Goal: Task Accomplishment & Management: Use online tool/utility

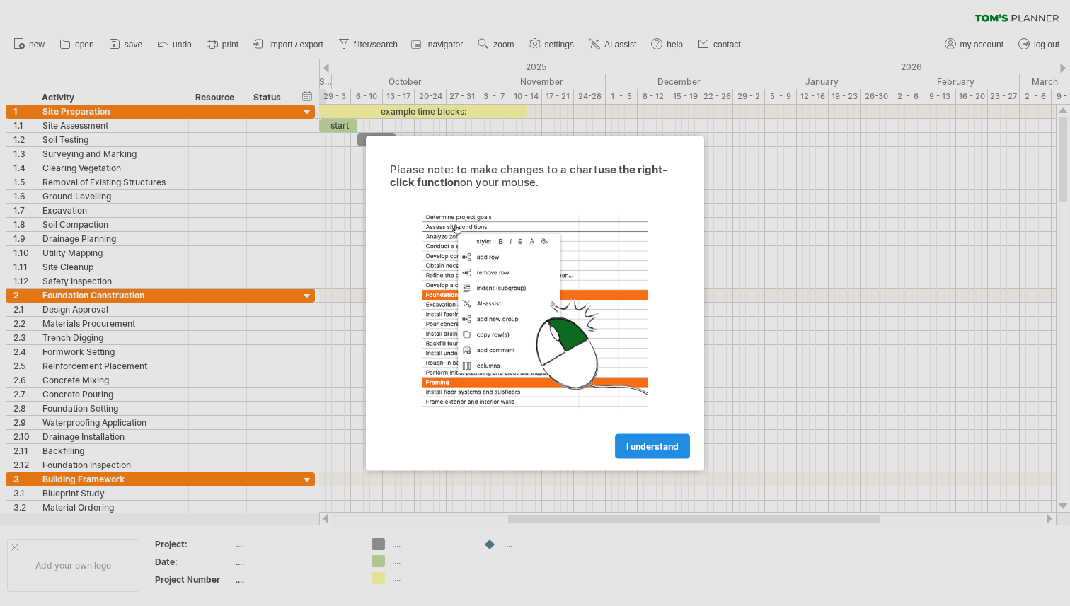
click at [658, 444] on span "I understand" at bounding box center [652, 446] width 52 height 11
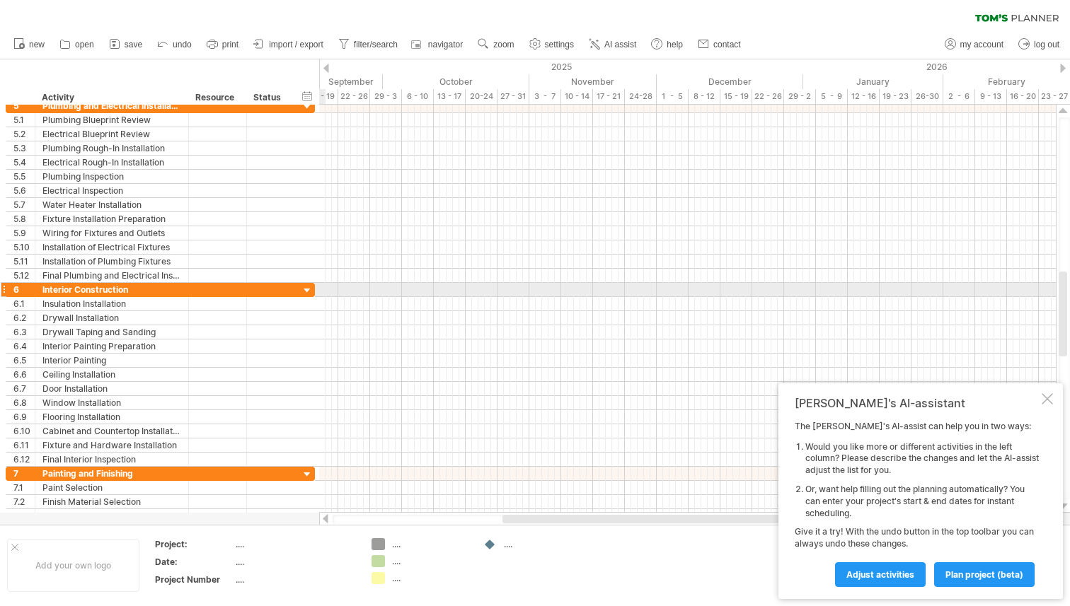
click at [303, 292] on div at bounding box center [307, 290] width 13 height 13
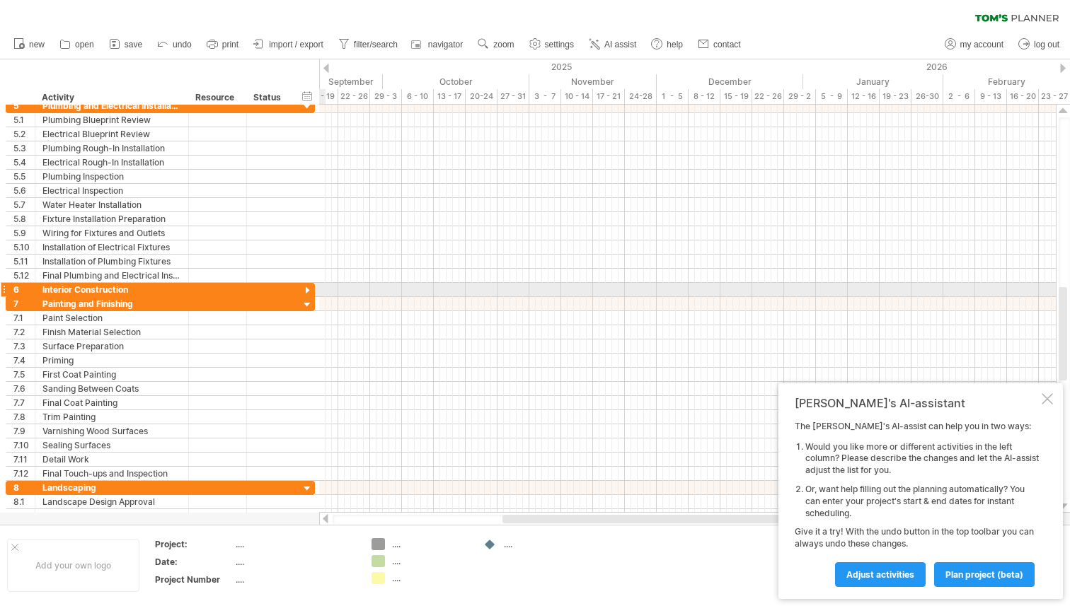
click at [306, 290] on div at bounding box center [307, 290] width 13 height 13
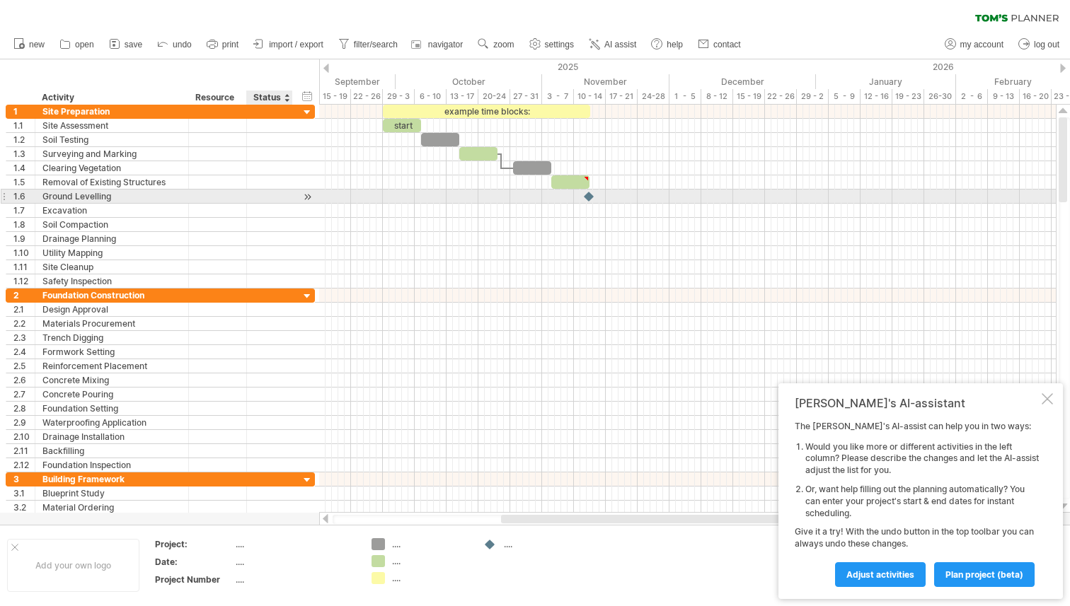
drag, startPoint x: 23, startPoint y: 94, endPoint x: 282, endPoint y: 197, distance: 277.9
click at [282, 197] on div "Trying to reach [DOMAIN_NAME] Connected again... 0% clear filter new 1" at bounding box center [535, 303] width 1070 height 606
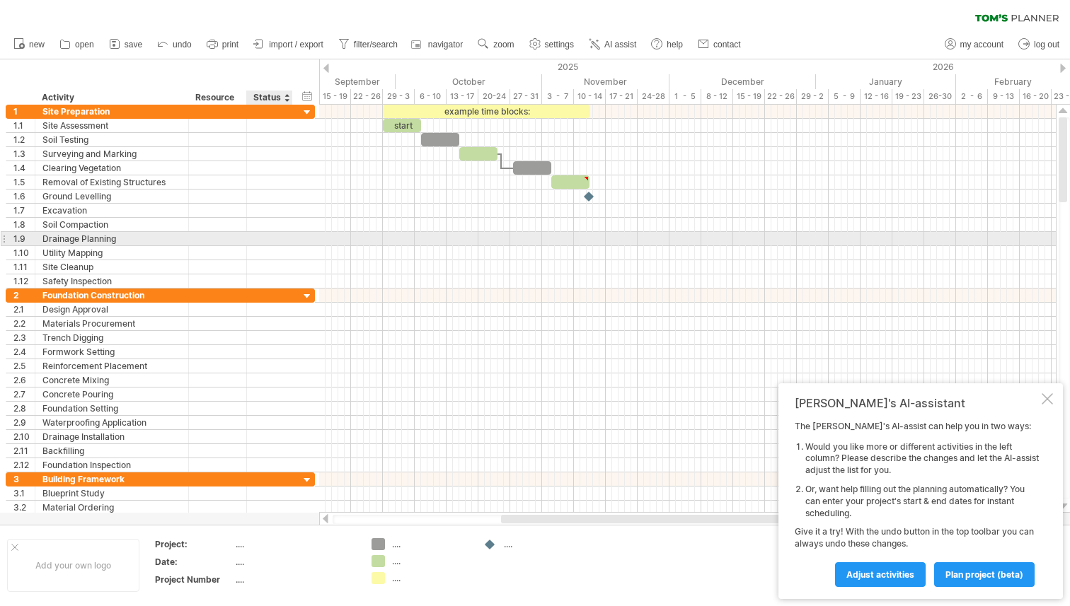
drag, startPoint x: 16, startPoint y: 68, endPoint x: 333, endPoint y: 268, distance: 375.5
click at [328, 264] on div "Trying to reach [DOMAIN_NAME] Connected again... 0% clear filter new 1" at bounding box center [535, 303] width 1070 height 606
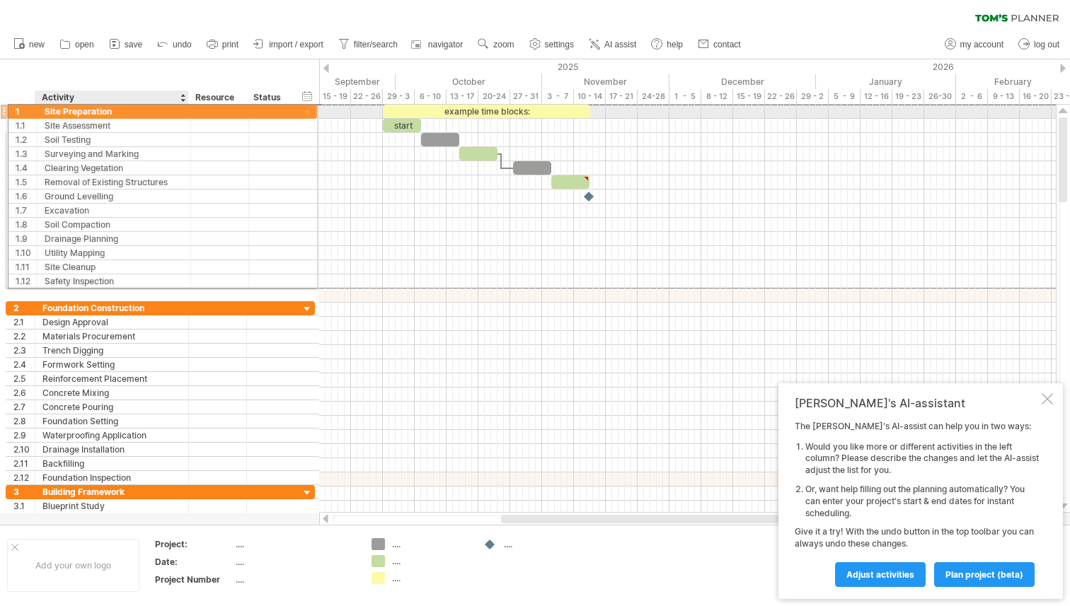
drag, startPoint x: 17, startPoint y: 110, endPoint x: 38, endPoint y: 109, distance: 21.3
click at [38, 109] on div "**********" at bounding box center [160, 111] width 309 height 15
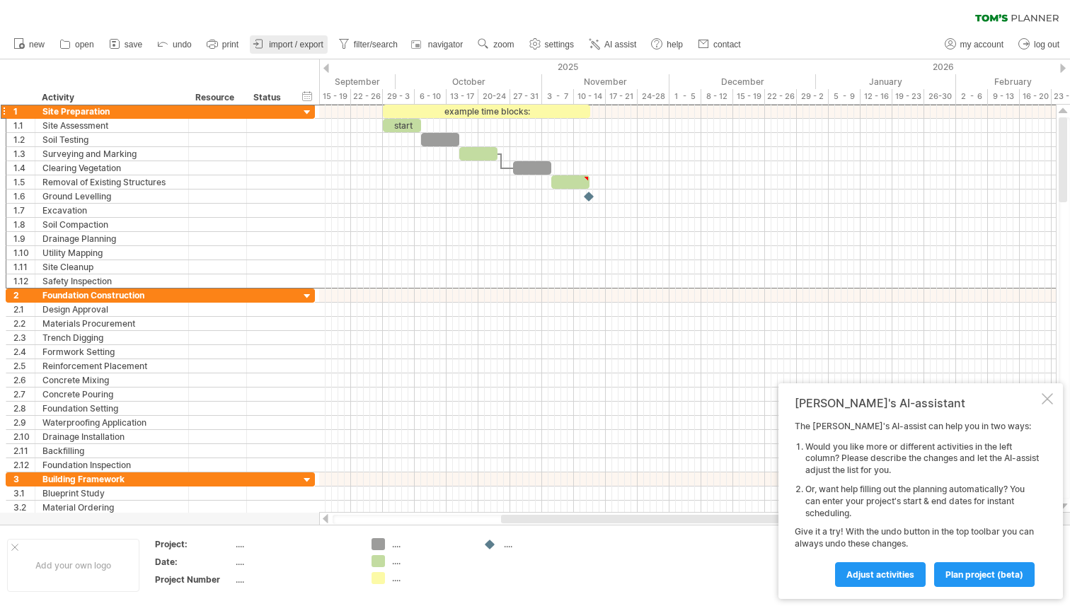
click at [278, 45] on span "import / export" at bounding box center [296, 45] width 54 height 10
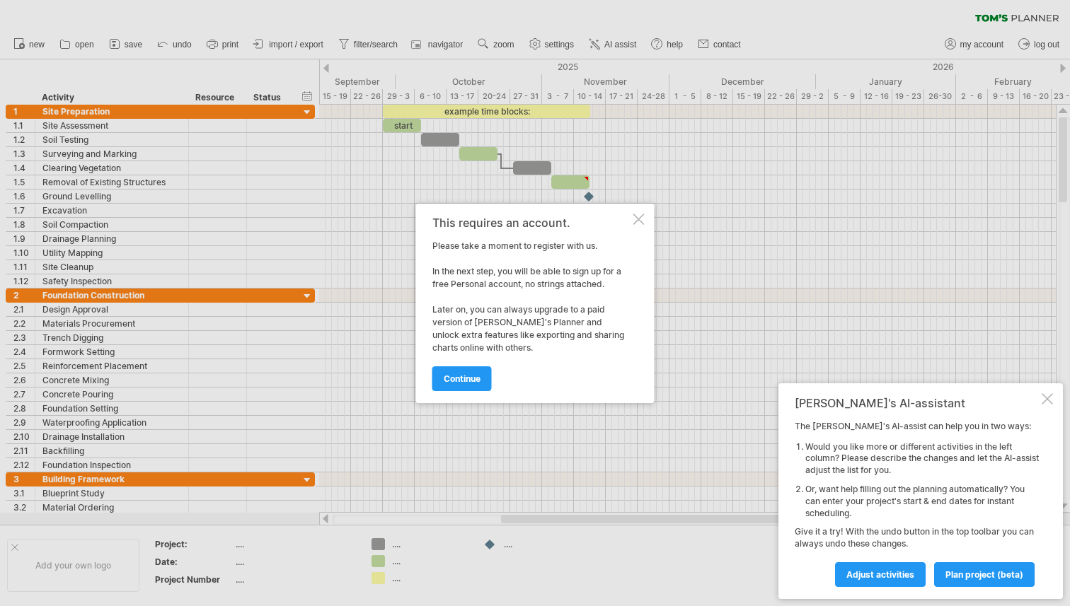
click at [636, 217] on div at bounding box center [638, 219] width 11 height 11
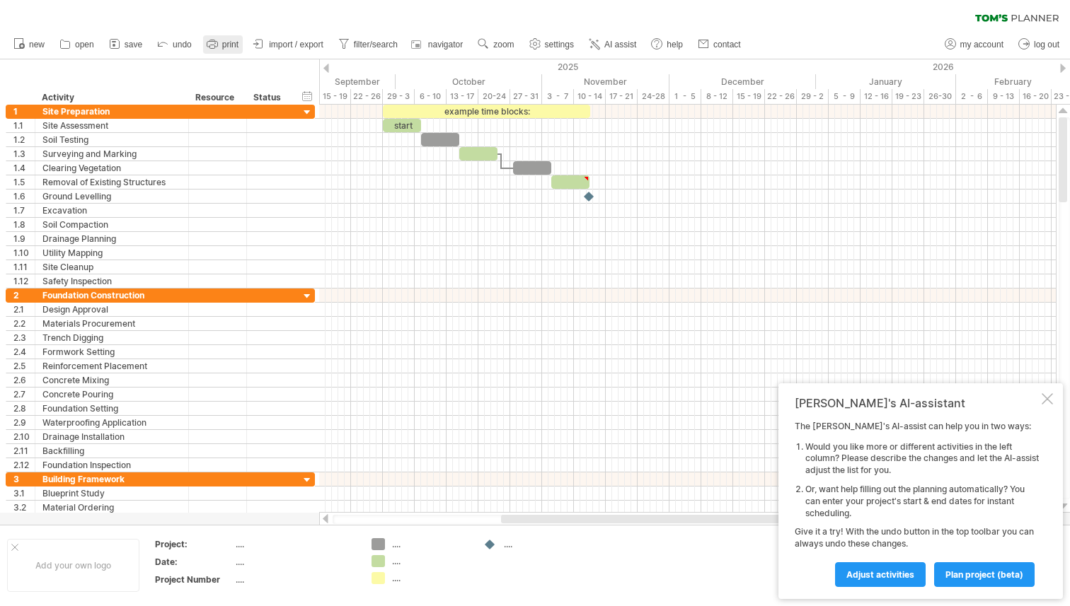
click at [209, 47] on icon at bounding box center [212, 45] width 11 height 6
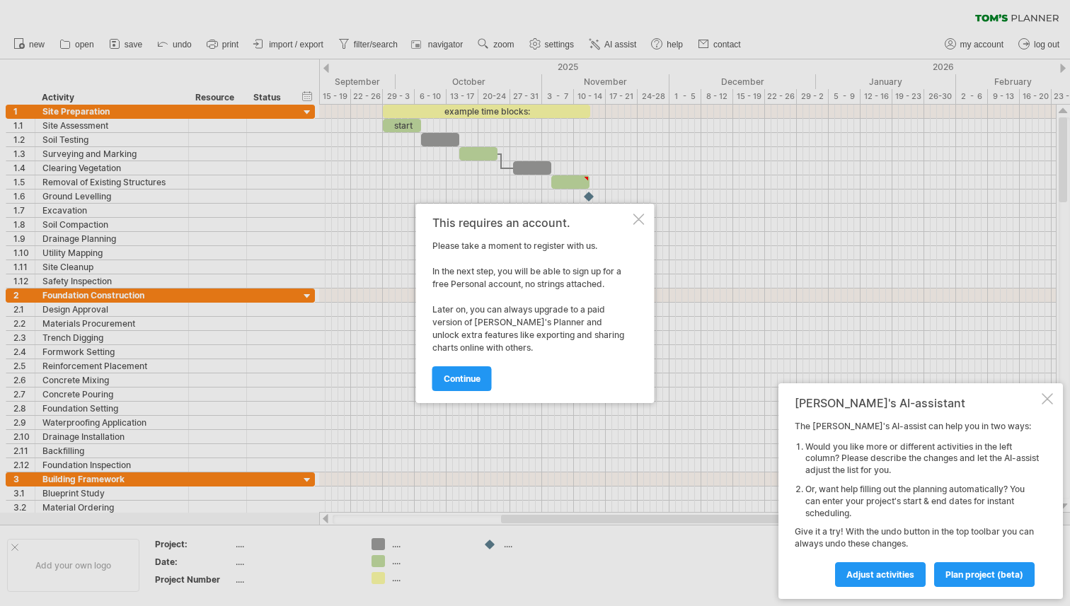
click at [638, 226] on div "This requires an account. Please take a moment to register with us. In the next…" at bounding box center [535, 304] width 238 height 200
click at [638, 224] on div at bounding box center [638, 219] width 11 height 11
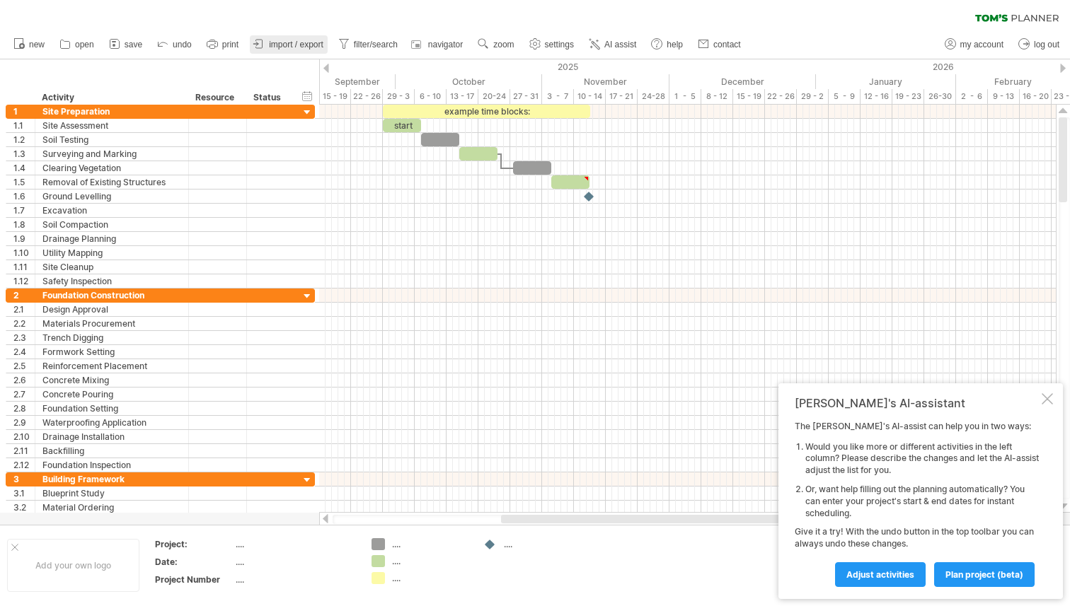
click at [296, 50] on link "import / export" at bounding box center [289, 44] width 78 height 18
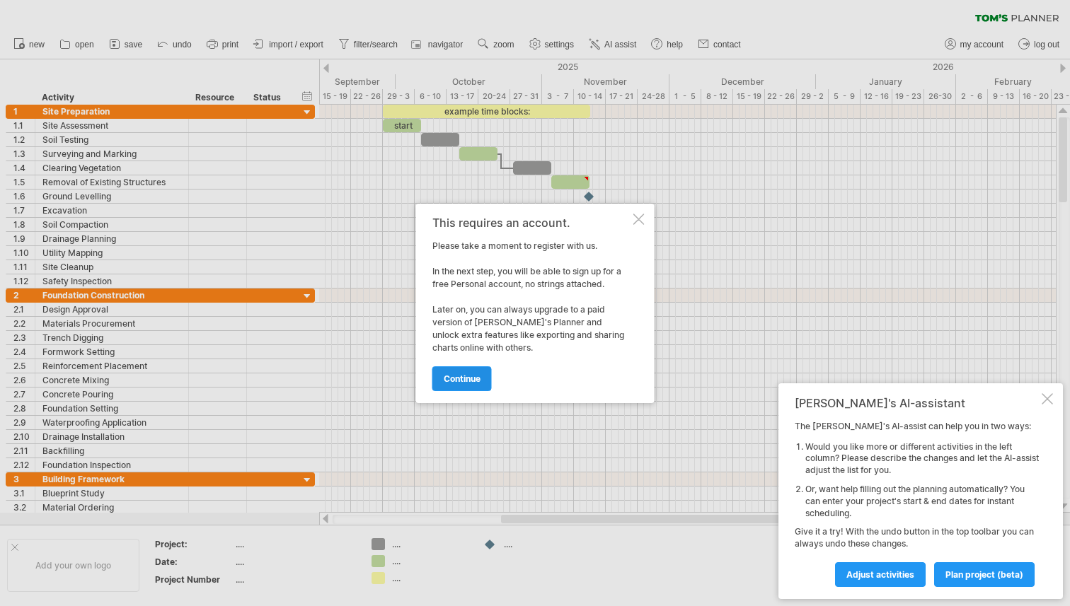
click at [476, 382] on span "continue" at bounding box center [462, 379] width 37 height 11
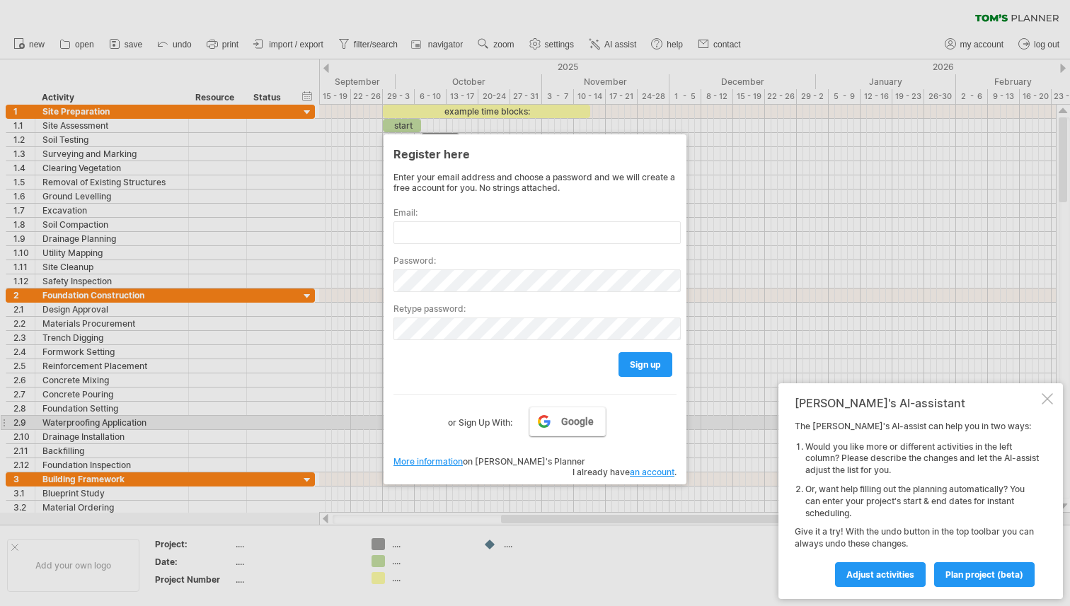
click at [543, 427] on link "Google" at bounding box center [567, 422] width 76 height 30
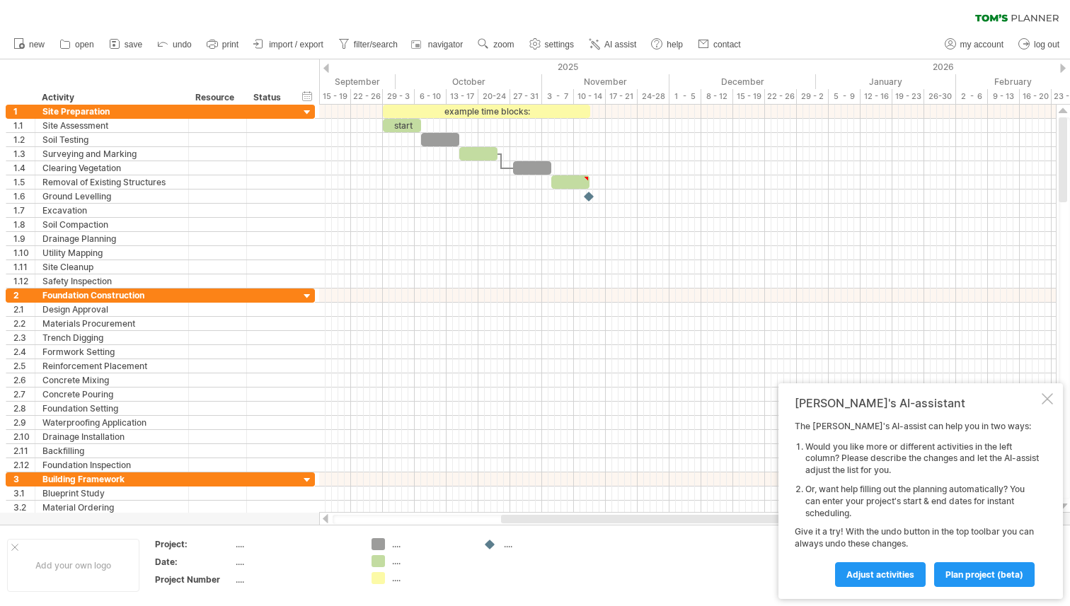
click at [290, 45] on span "import / export" at bounding box center [296, 45] width 54 height 10
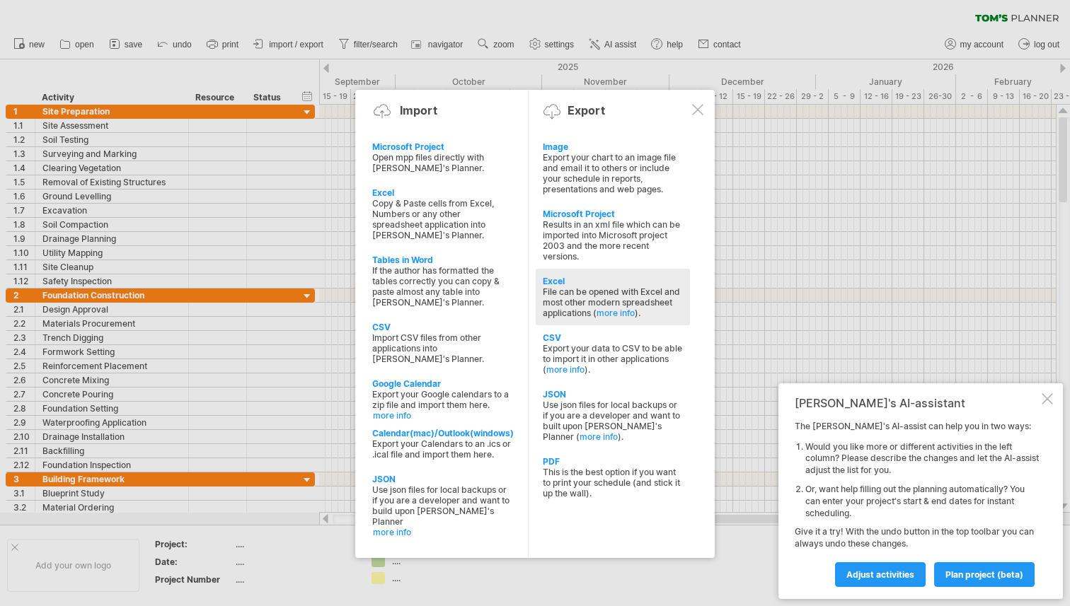
click at [663, 301] on div "File can be opened with Excel and most other modern spreadsheet applications ( …" at bounding box center [613, 303] width 140 height 32
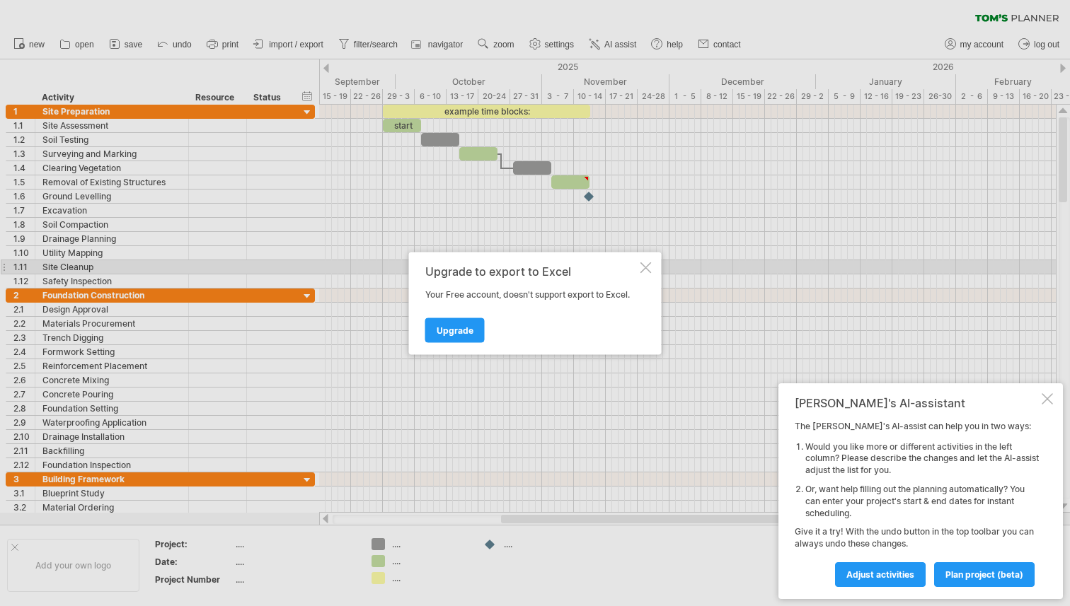
click at [650, 267] on div at bounding box center [645, 267] width 11 height 11
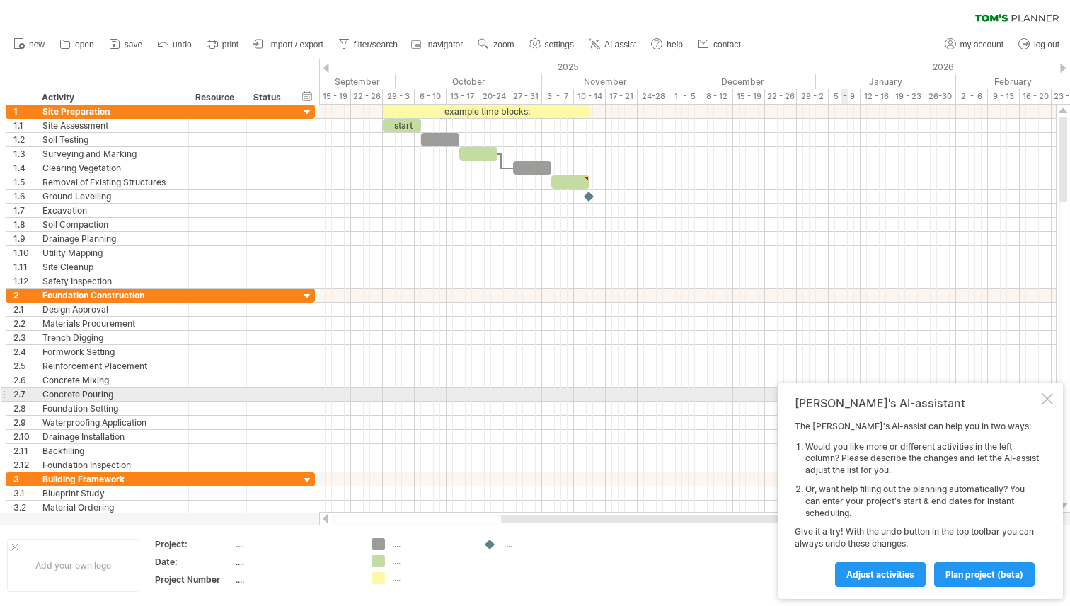
click at [1044, 394] on div at bounding box center [1047, 398] width 11 height 11
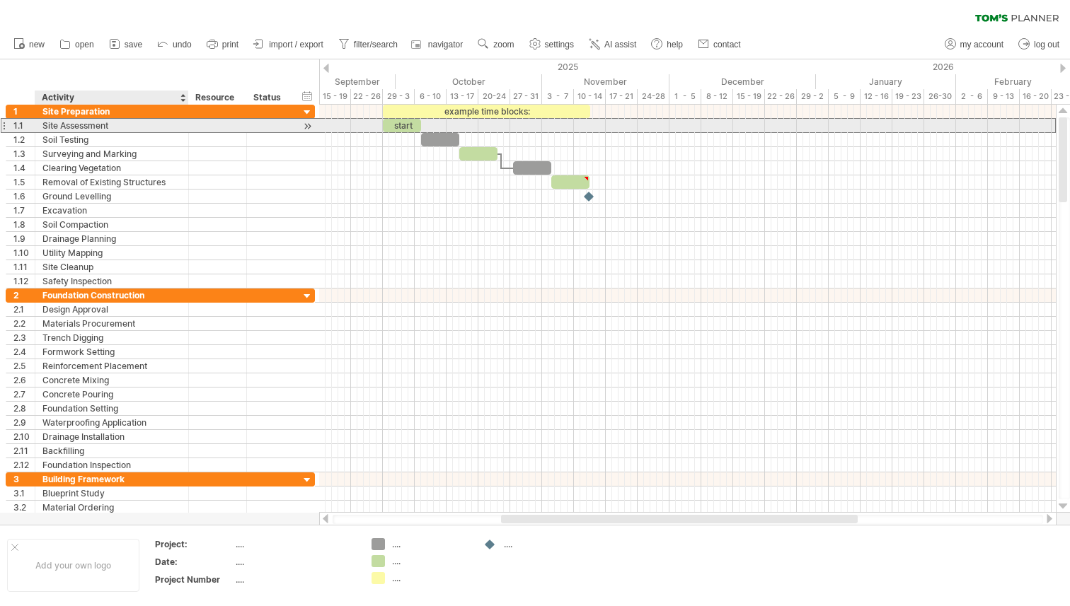
click at [56, 123] on div "Site Assessment" at bounding box center [111, 125] width 139 height 13
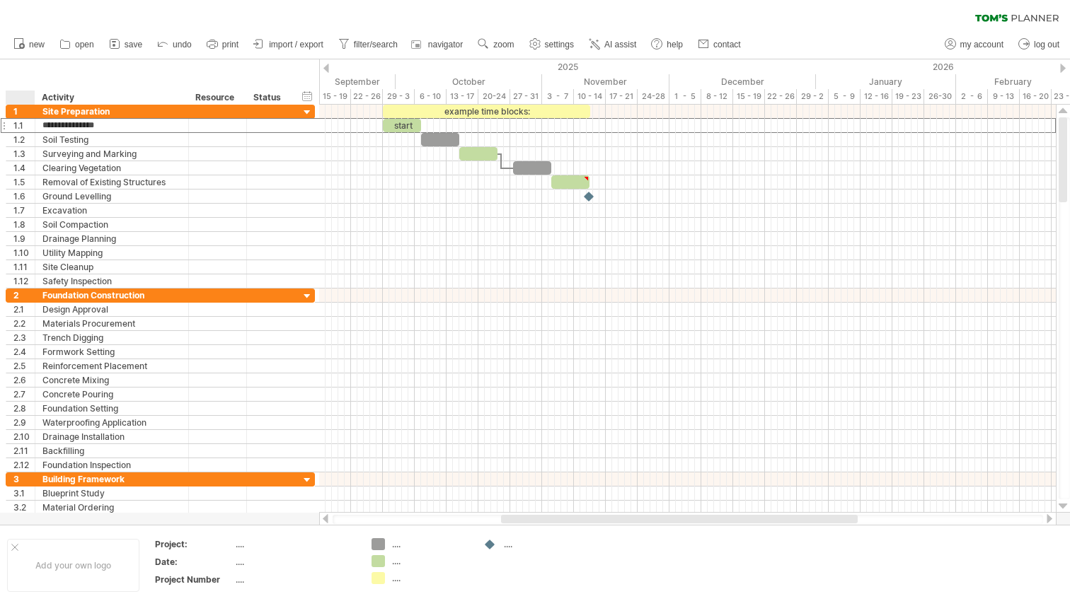
click at [25, 94] on div at bounding box center [23, 98] width 21 height 14
click at [30, 112] on div at bounding box center [33, 112] width 7 height 14
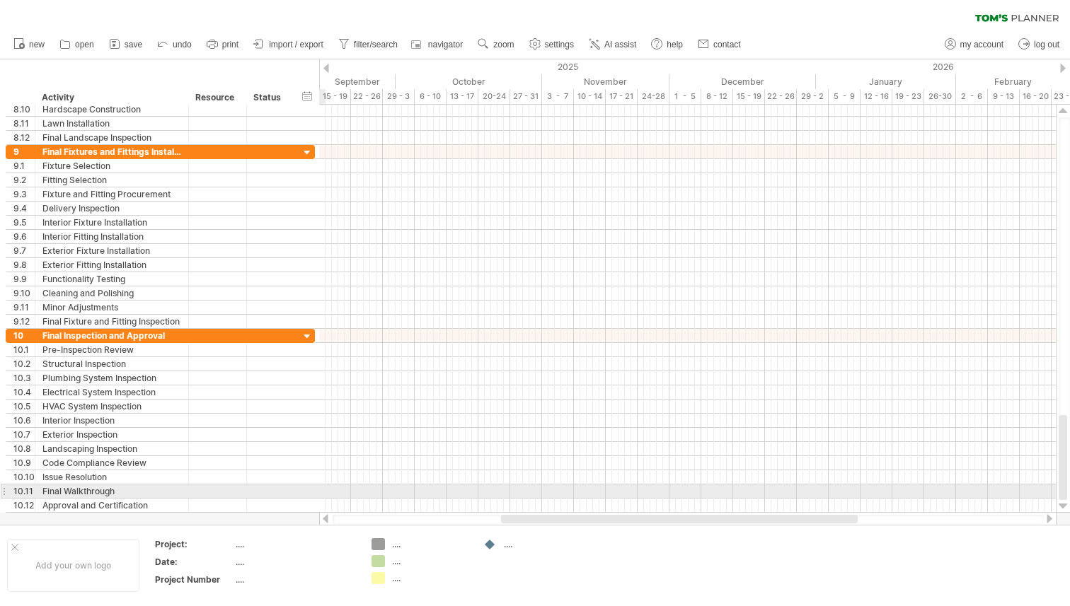
click at [308, 494] on div "**********" at bounding box center [160, 492] width 309 height 14
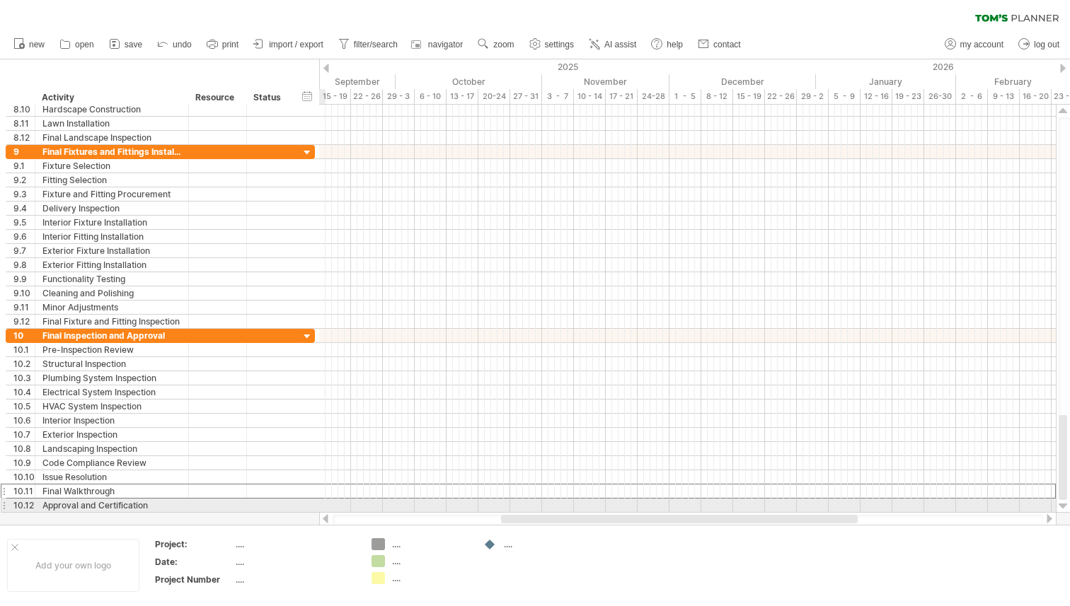
click at [309, 503] on div "**********" at bounding box center [160, 506] width 309 height 14
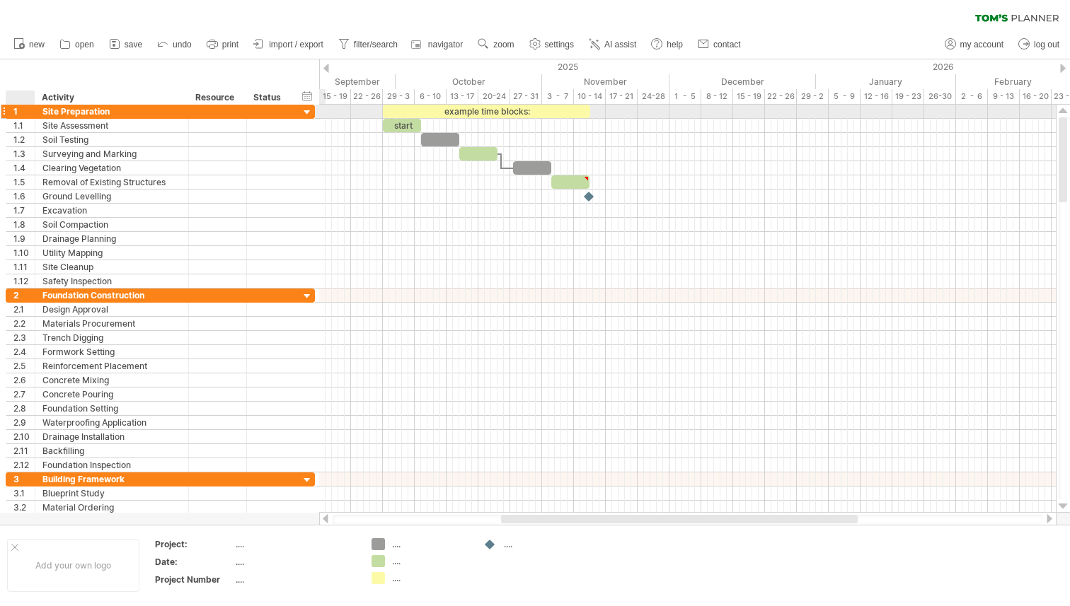
click at [19, 111] on div "1" at bounding box center [23, 111] width 21 height 13
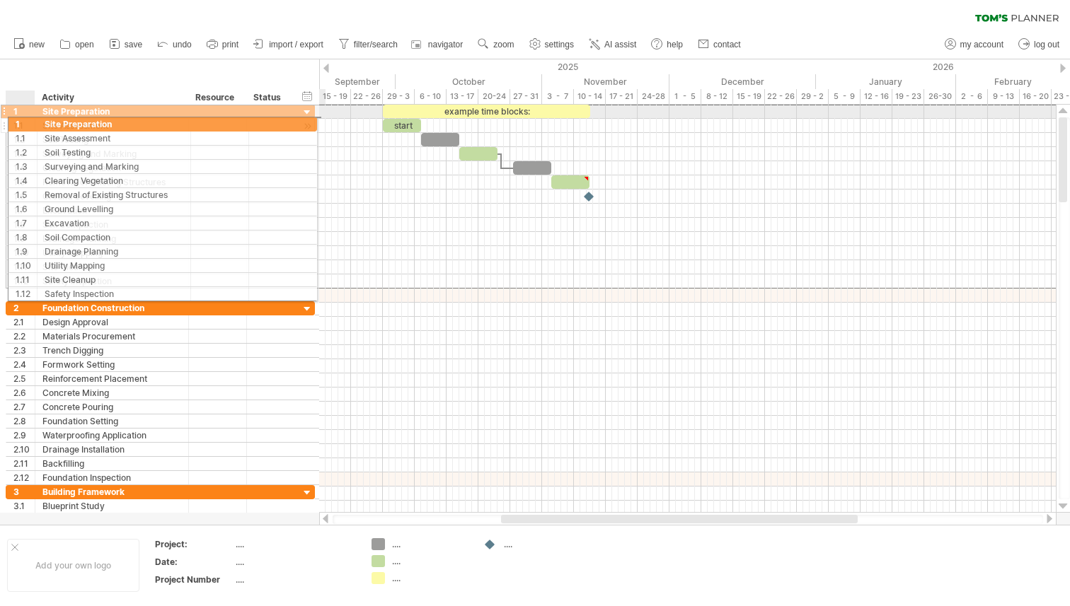
drag, startPoint x: 21, startPoint y: 105, endPoint x: 18, endPoint y: 119, distance: 13.7
click at [18, 119] on div "**********" at bounding box center [160, 196] width 309 height 185
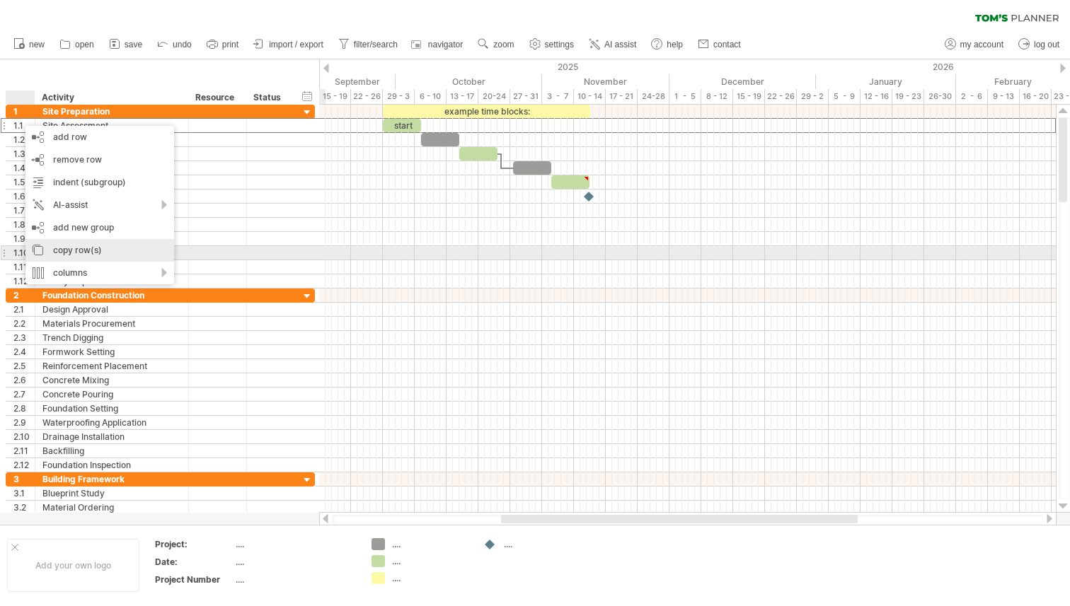
click at [112, 247] on div "copy row(s)" at bounding box center [99, 250] width 149 height 23
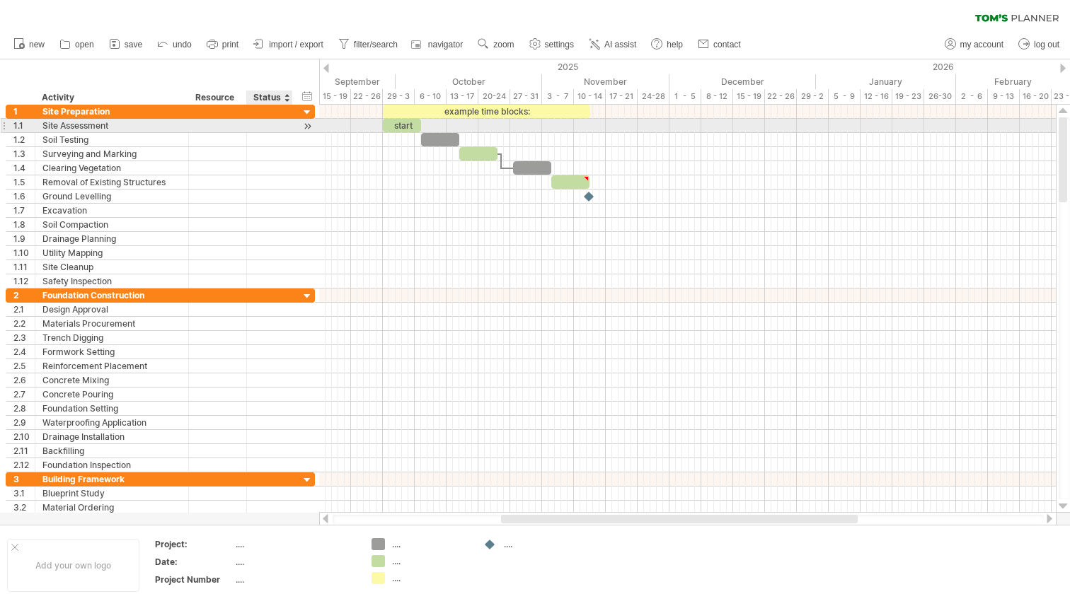
click at [309, 125] on div at bounding box center [307, 126] width 13 height 15
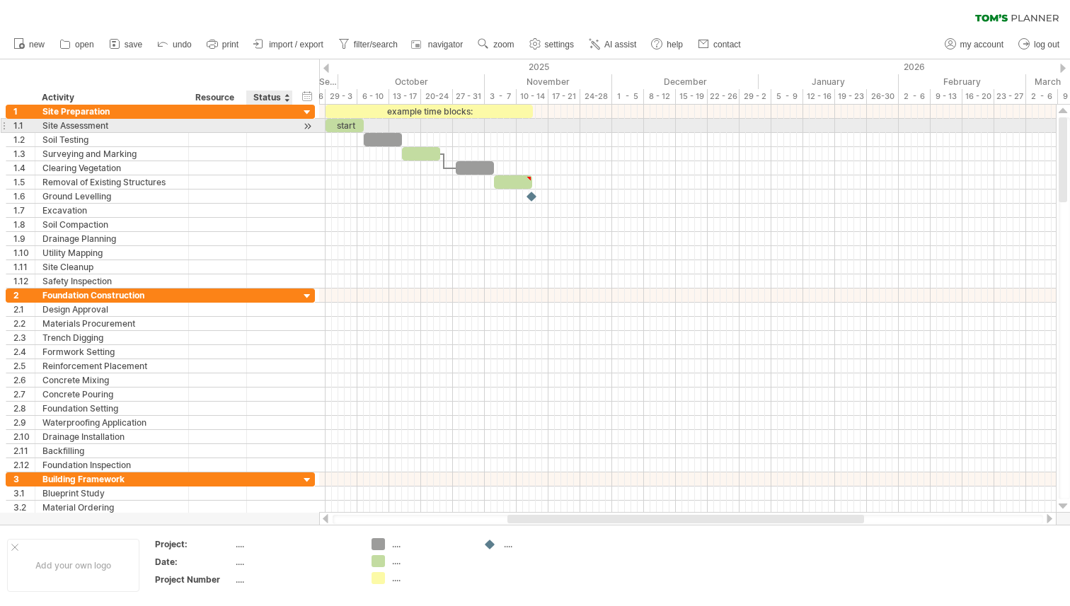
click at [310, 125] on div at bounding box center [307, 126] width 13 height 15
click at [306, 127] on div at bounding box center [307, 126] width 13 height 15
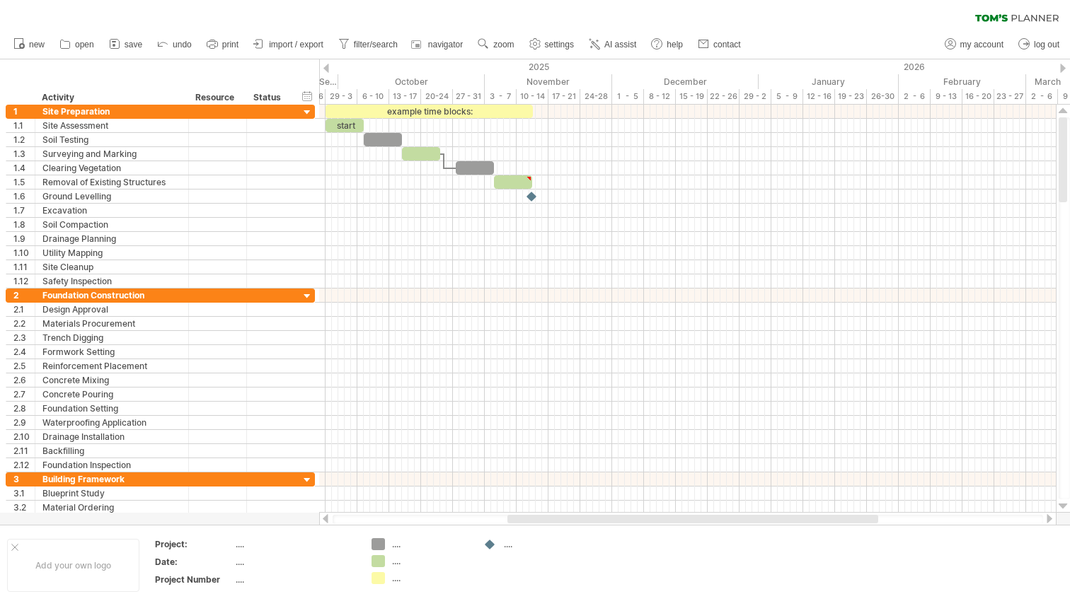
click at [326, 65] on div at bounding box center [326, 68] width 6 height 9
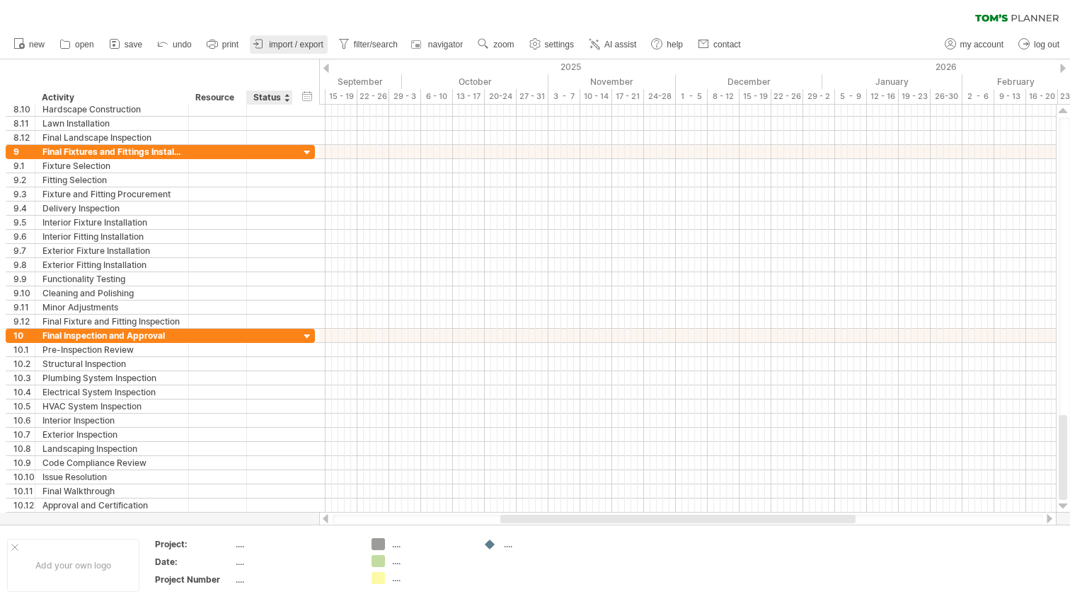
click at [294, 49] on span "import / export" at bounding box center [296, 45] width 54 height 10
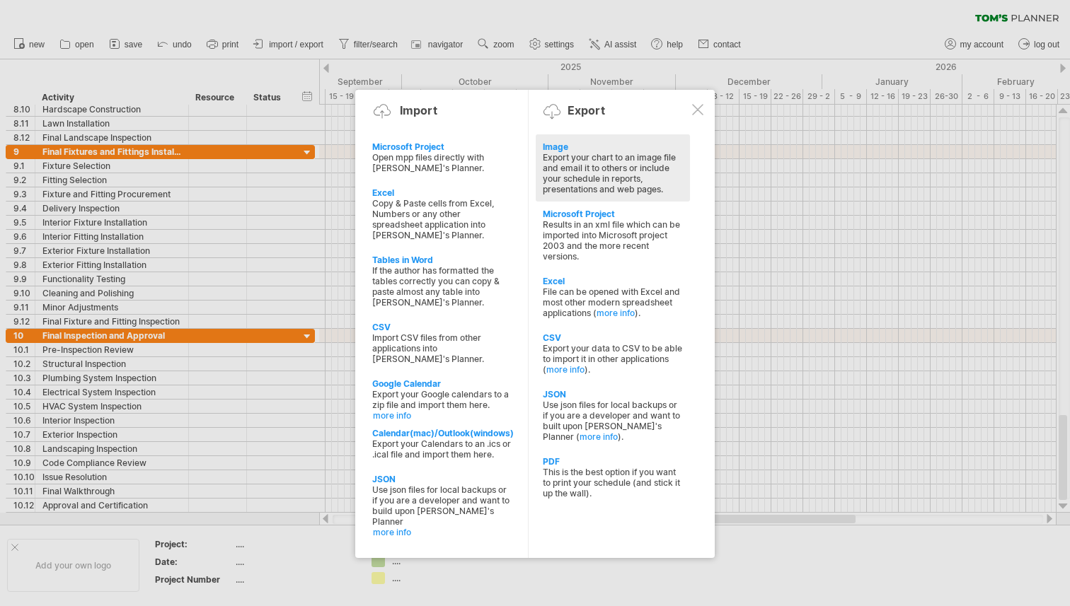
click at [619, 179] on div "Export your chart to an image file and email it to others or include your sched…" at bounding box center [613, 173] width 140 height 42
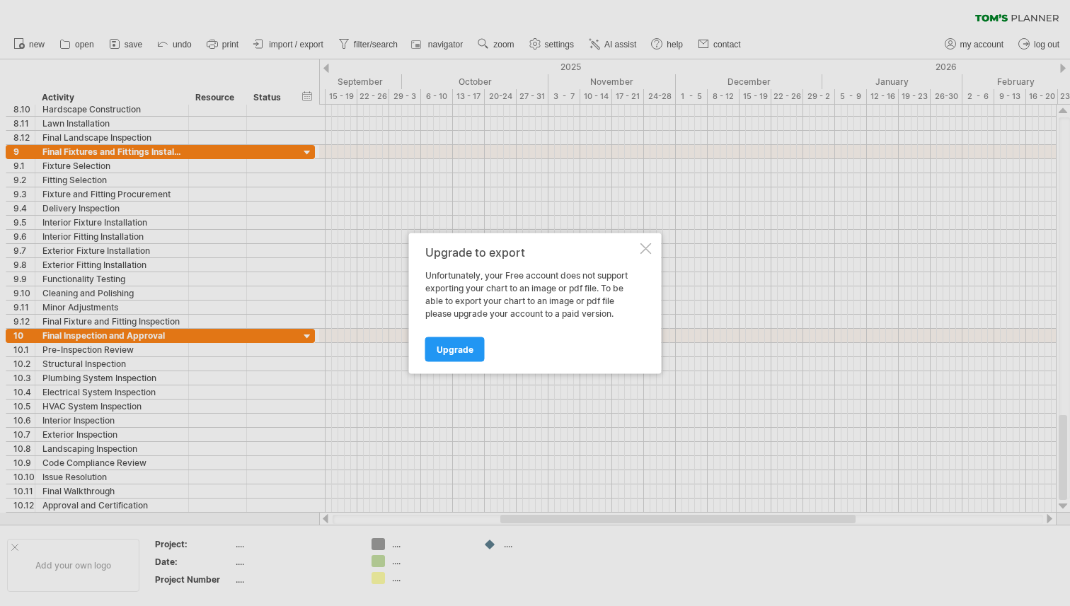
click at [650, 251] on div at bounding box center [645, 248] width 11 height 11
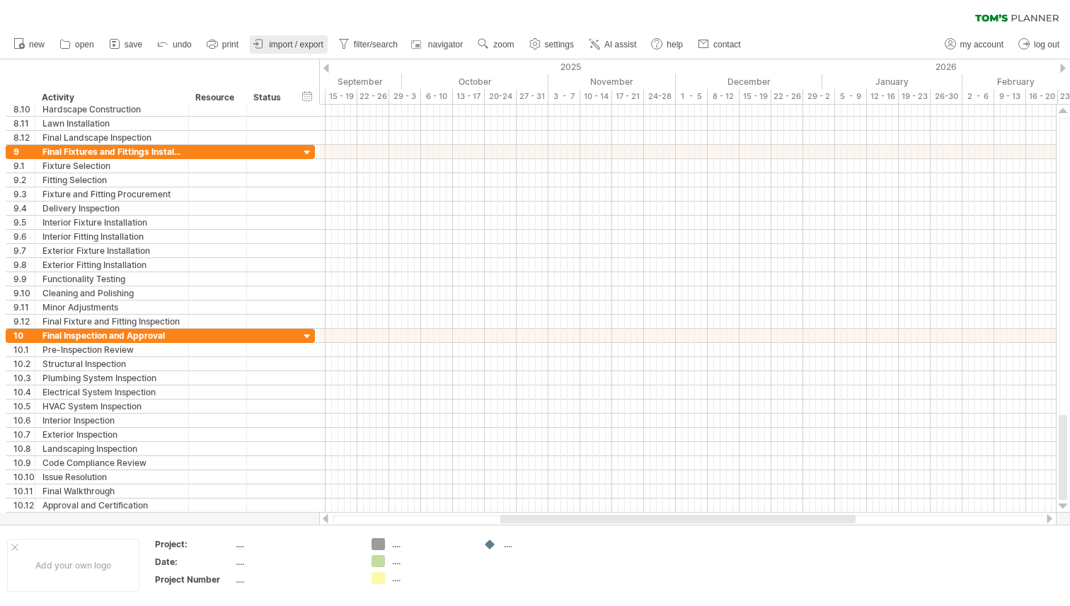
click at [279, 45] on span "import / export" at bounding box center [296, 45] width 54 height 10
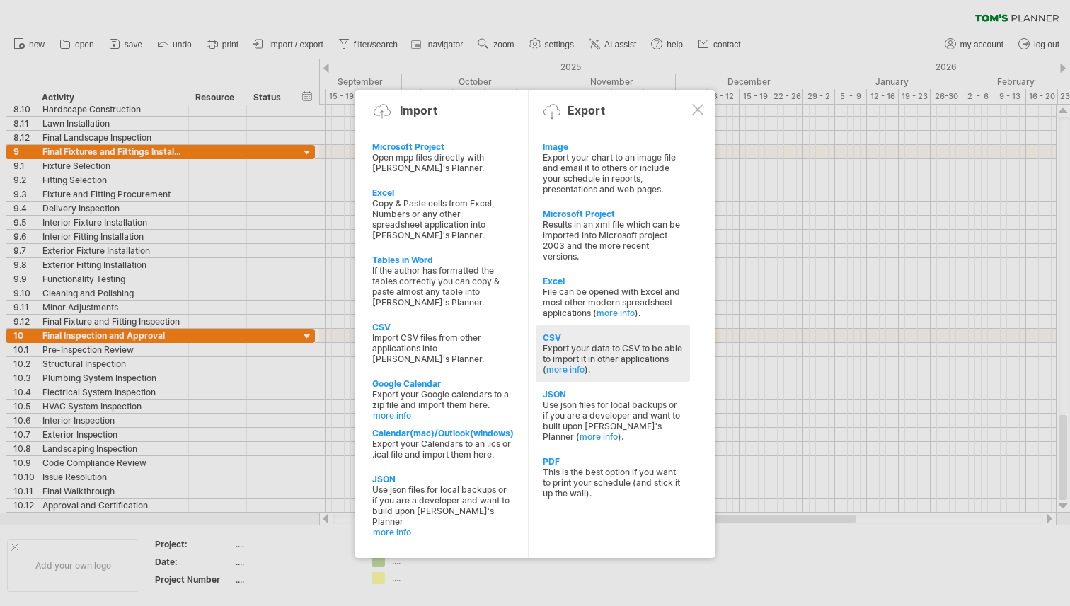
click at [646, 364] on div "Export your data to CSV to be able to import it in other applications ( more in…" at bounding box center [613, 359] width 140 height 32
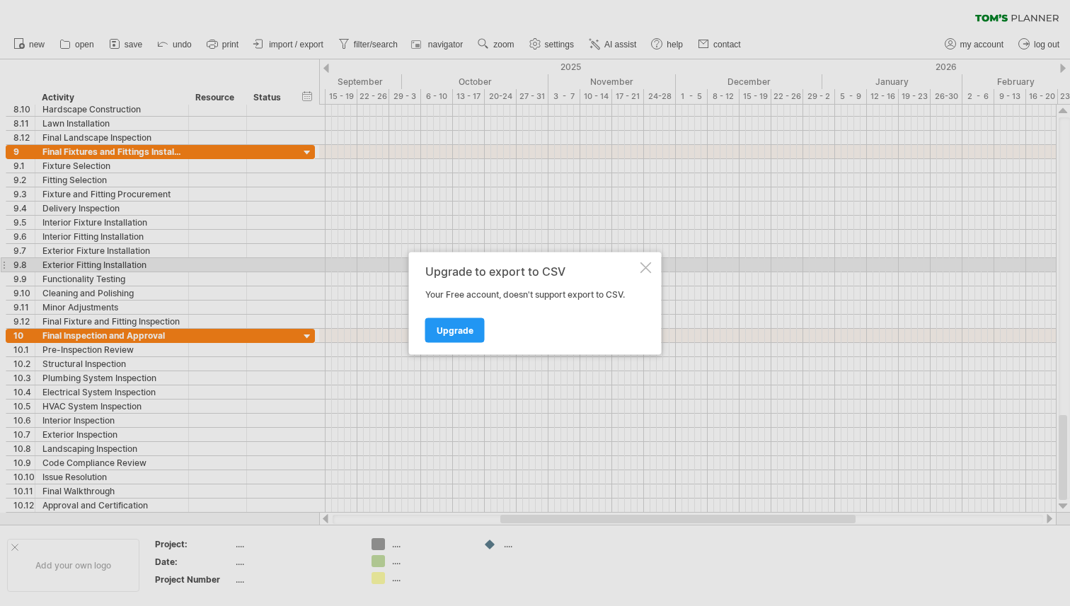
click at [646, 266] on div at bounding box center [645, 267] width 11 height 11
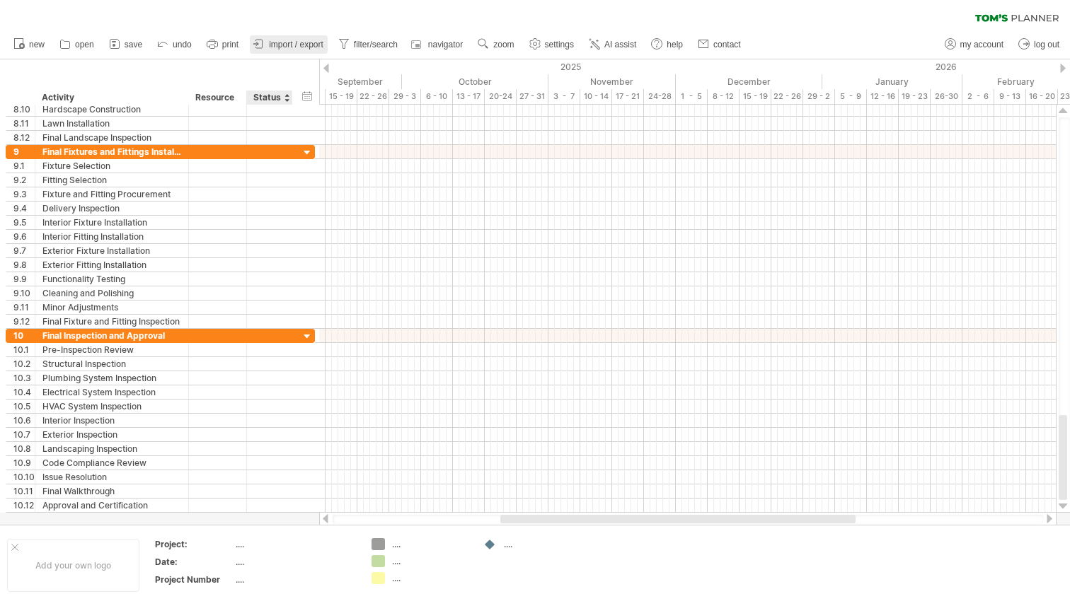
click at [301, 51] on link "import / export" at bounding box center [289, 44] width 78 height 18
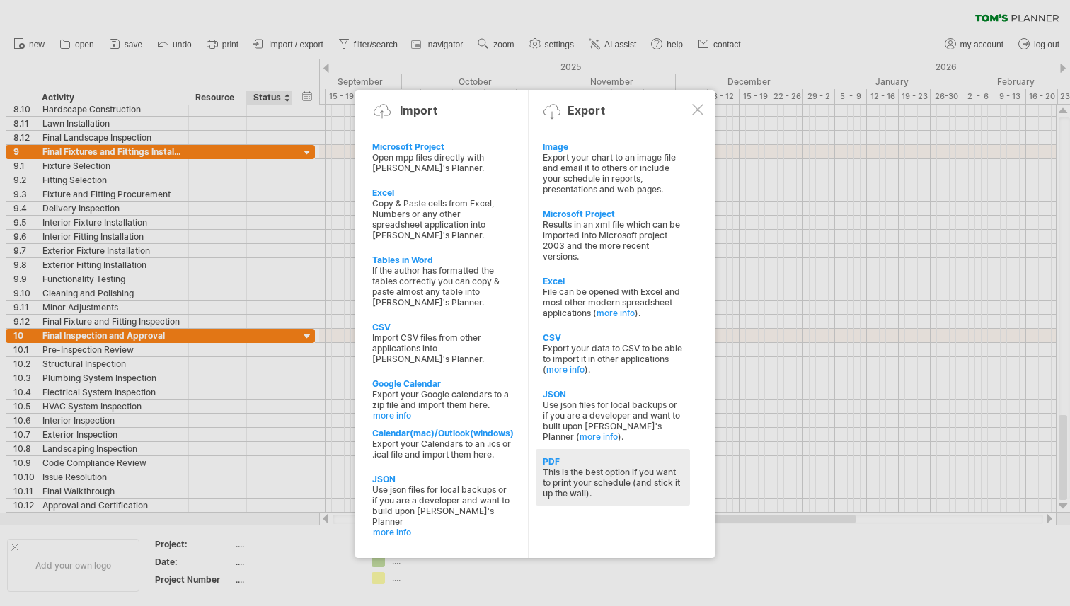
click at [596, 478] on div "This is the best option if you want to print your schedule (and stick it up the…" at bounding box center [613, 483] width 140 height 32
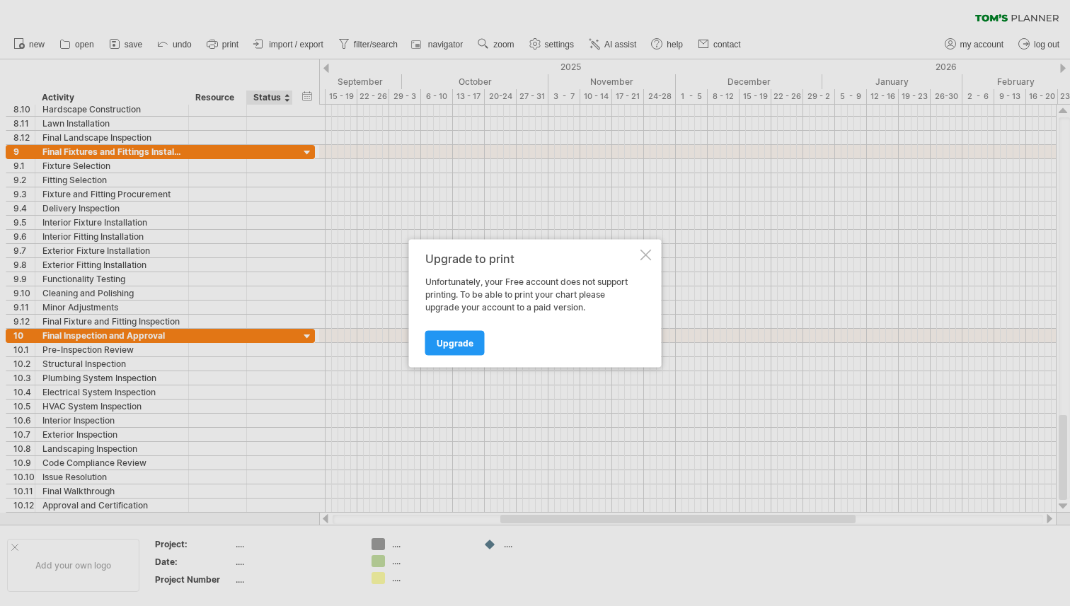
click at [642, 257] on div at bounding box center [645, 254] width 11 height 11
